Goal: Transaction & Acquisition: Book appointment/travel/reservation

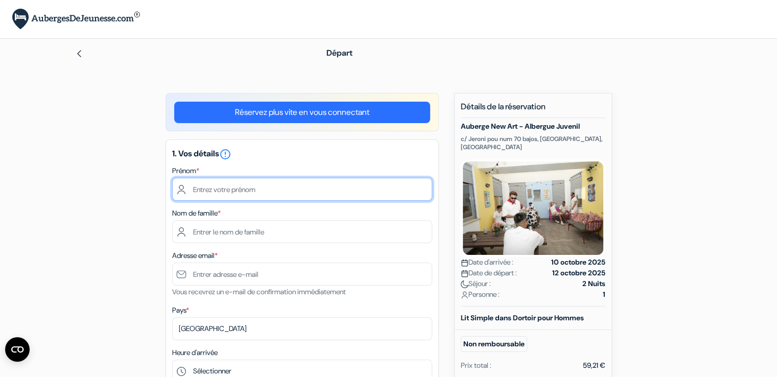
click at [309, 196] on input "text" at bounding box center [302, 189] width 260 height 23
type input "[PERSON_NAME]"
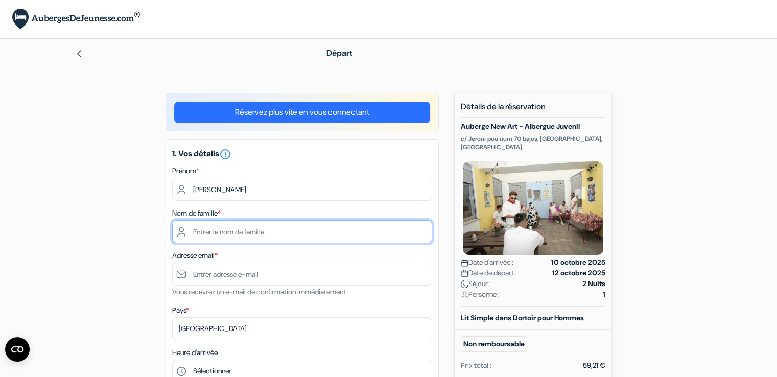
click at [250, 232] on input "text" at bounding box center [302, 231] width 260 height 23
type input "BALP"
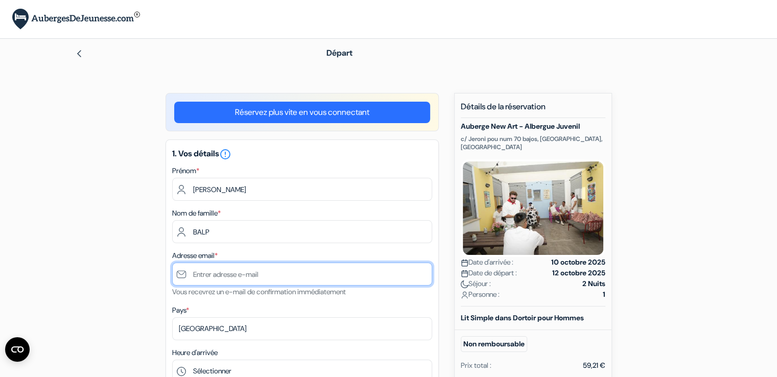
click at [237, 273] on input "text" at bounding box center [302, 274] width 260 height 23
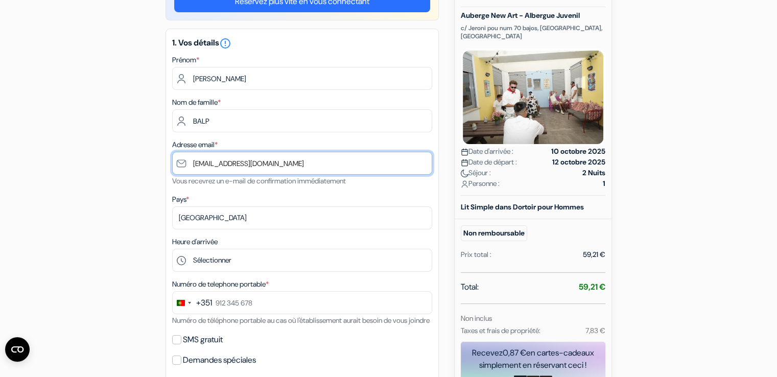
scroll to position [153, 0]
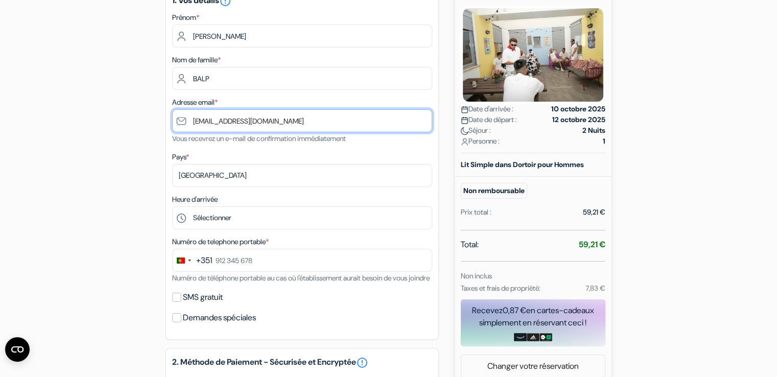
type input "[EMAIL_ADDRESS][DOMAIN_NAME]"
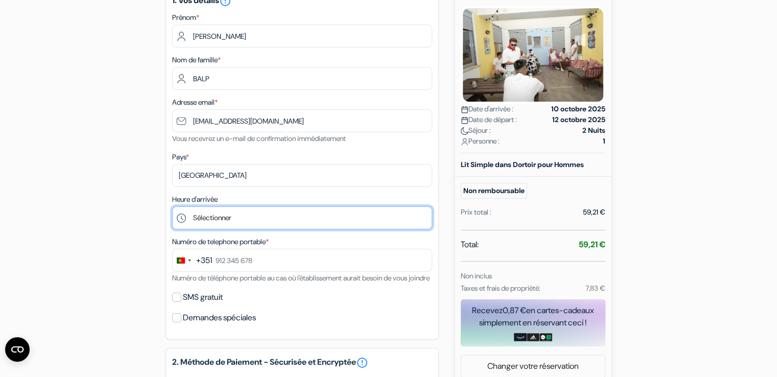
click at [227, 222] on select "Sélectionner 14:00 15:00 16:00 17:00 18:00 19:00 20:00 21:00 22:00 23:00 0:00" at bounding box center [302, 218] width 260 height 23
click at [277, 214] on select "Sélectionner 14:00 15:00 16:00 17:00 18:00 19:00 20:00 21:00 22:00 23:00 0:00" at bounding box center [302, 218] width 260 height 23
click at [172, 207] on select "Sélectionner 14:00 15:00 16:00 17:00 18:00 19:00 20:00 21:00 22:00 23:00 0:00" at bounding box center [302, 218] width 260 height 23
click at [303, 211] on select "Sélectionner 14:00 15:00 16:00 17:00 18:00 19:00 20:00 21:00 22:00 23:00 0:00" at bounding box center [302, 218] width 260 height 23
select select "18"
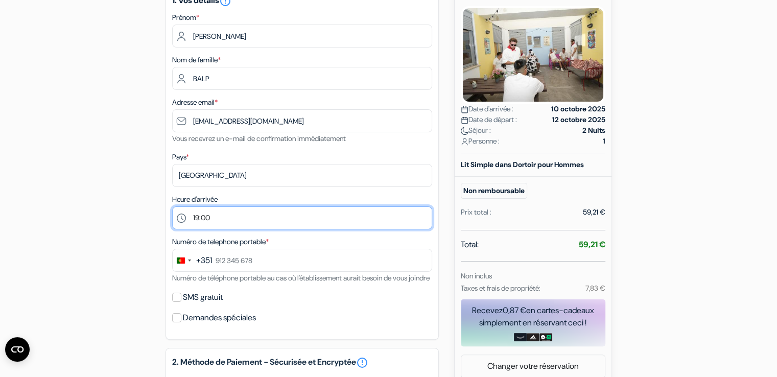
click at [172, 207] on select "Sélectionner 14:00 15:00 16:00 17:00 18:00 19:00 20:00 21:00 22:00 23:00 0:00" at bounding box center [302, 218] width 260 height 23
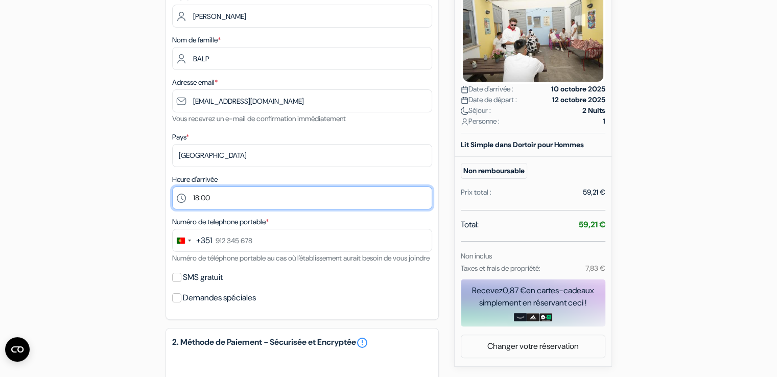
scroll to position [204, 0]
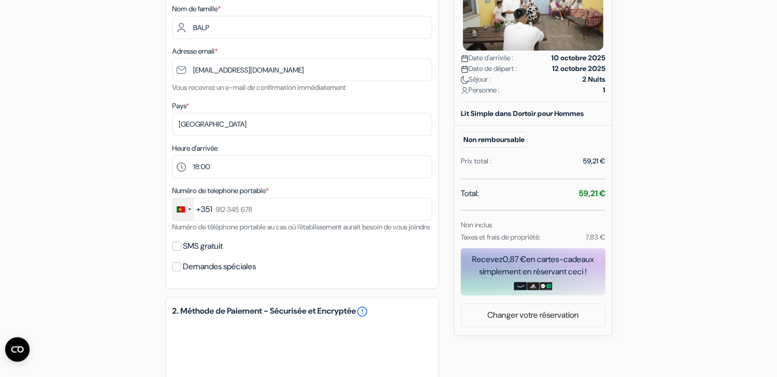
click at [180, 211] on div "Change country, selected Portugal (+351)" at bounding box center [181, 210] width 8 height 6
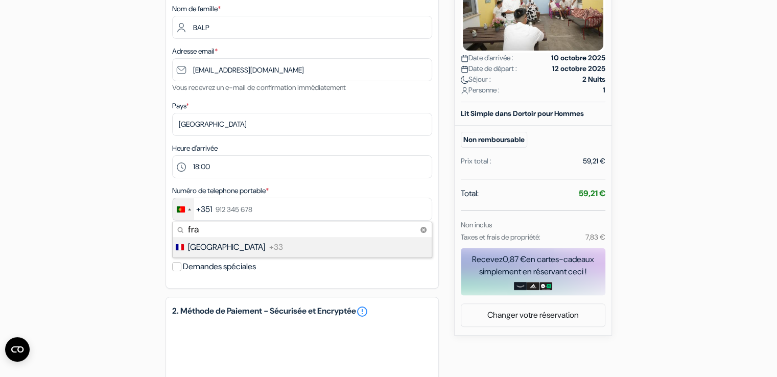
type input "fra"
click at [269, 246] on span "+33" at bounding box center [276, 247] width 14 height 12
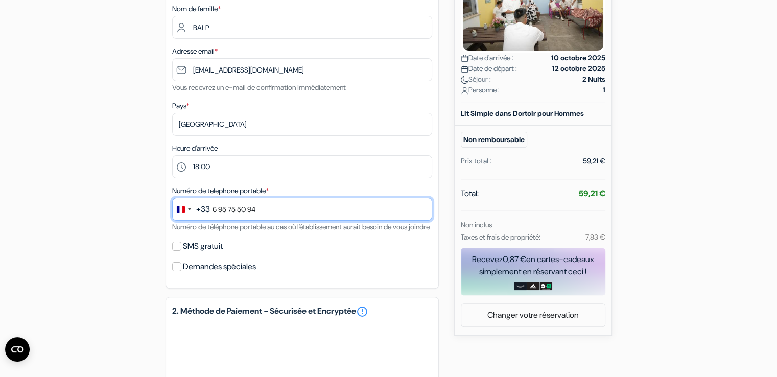
type input "6 95 75 50 94"
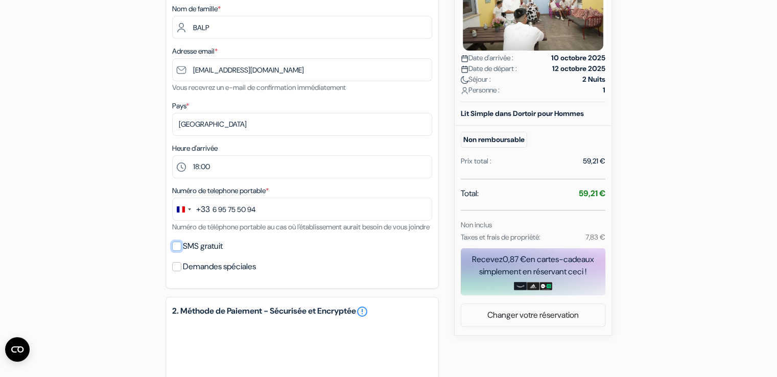
click at [179, 251] on input "SMS gratuit" at bounding box center [176, 246] width 9 height 9
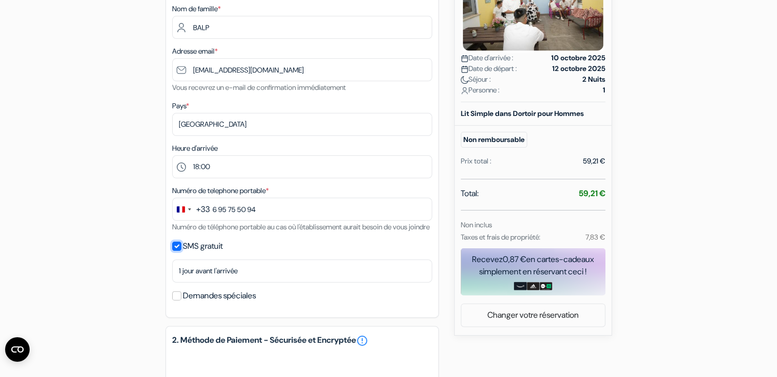
click at [176, 251] on input "SMS gratuit" at bounding box center [176, 246] width 9 height 9
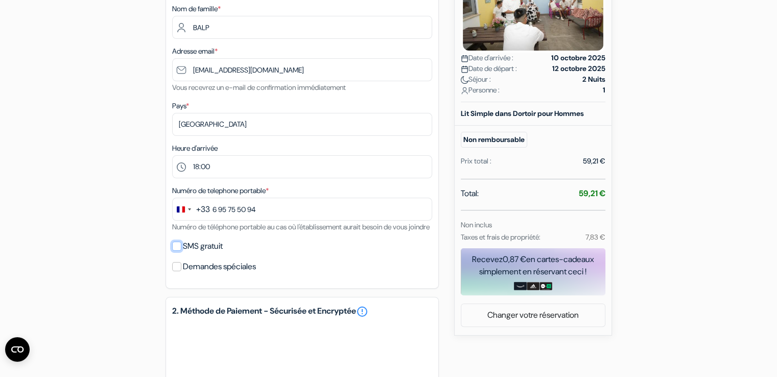
click at [178, 251] on input "SMS gratuit" at bounding box center [176, 246] width 9 height 9
checkbox input "true"
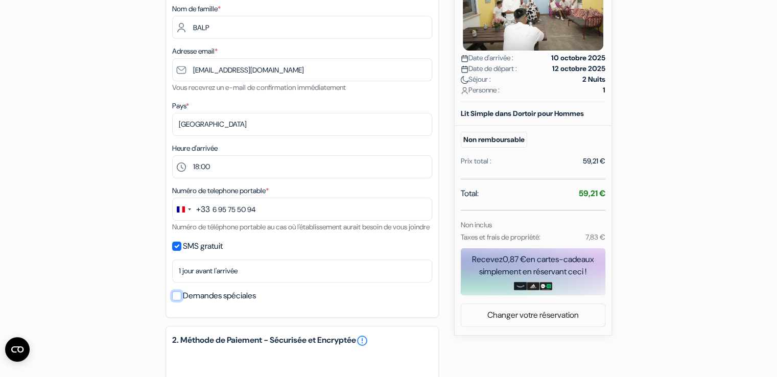
click at [177, 301] on input "Demandes spéciales" at bounding box center [176, 295] width 9 height 9
checkbox input "false"
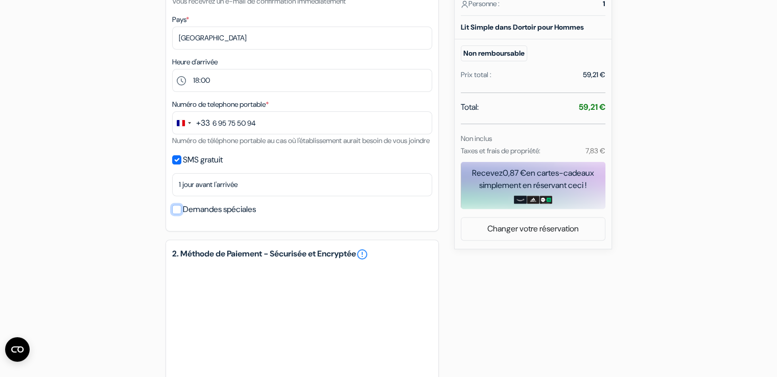
scroll to position [459, 0]
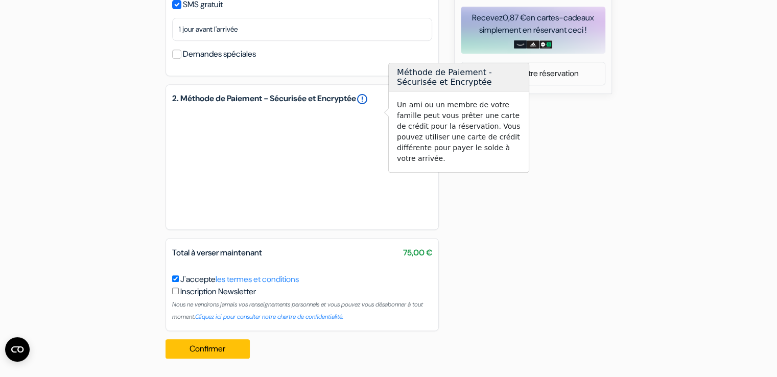
click at [369, 95] on link "error_outline" at bounding box center [362, 99] width 12 height 12
click at [472, 178] on div "add_box [GEOGRAPHIC_DATA] - Albergue Juvenil [STREET_ADDRESS] Détails de l'étab…" at bounding box center [389, 7] width 675 height 720
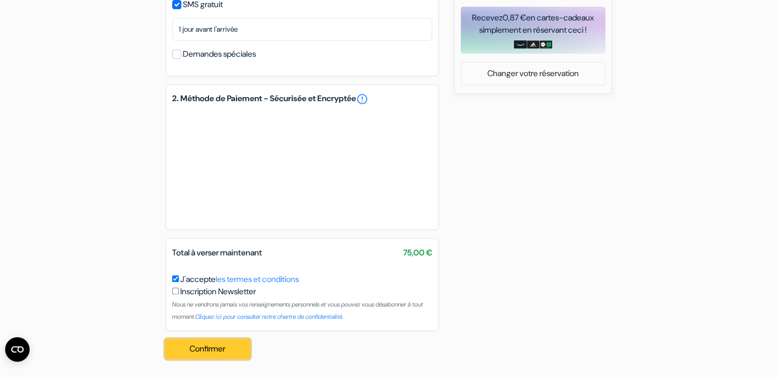
click at [213, 346] on button "Confirmer Loading..." at bounding box center [208, 348] width 85 height 19
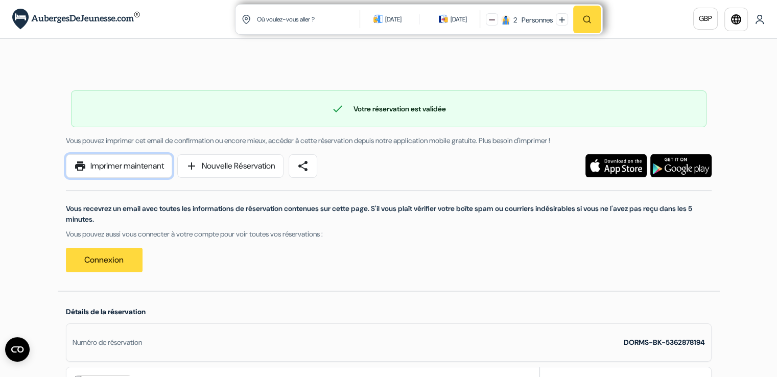
click at [147, 169] on link "print Imprimer maintenant" at bounding box center [119, 166] width 106 height 24
